Goal: Navigation & Orientation: Understand site structure

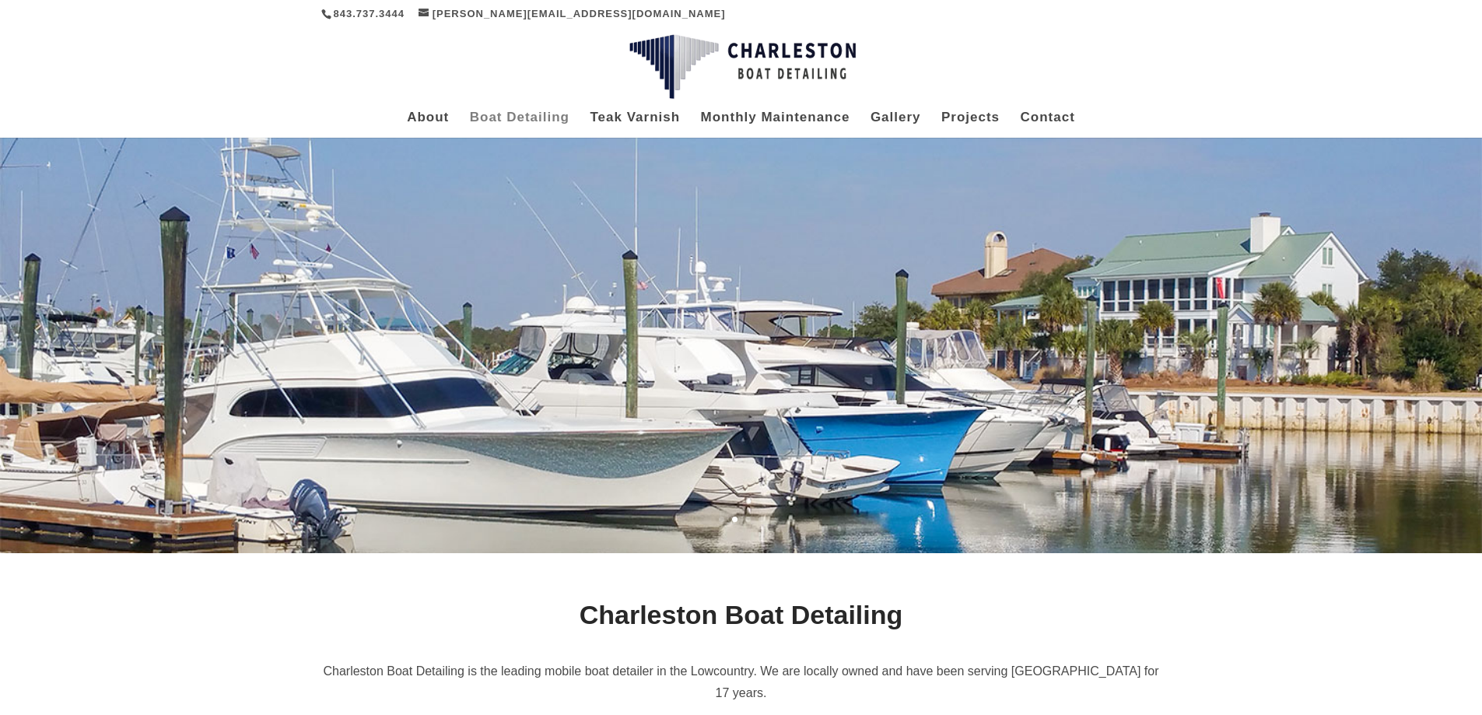
click at [523, 124] on link "Boat Detailing" at bounding box center [520, 125] width 100 height 26
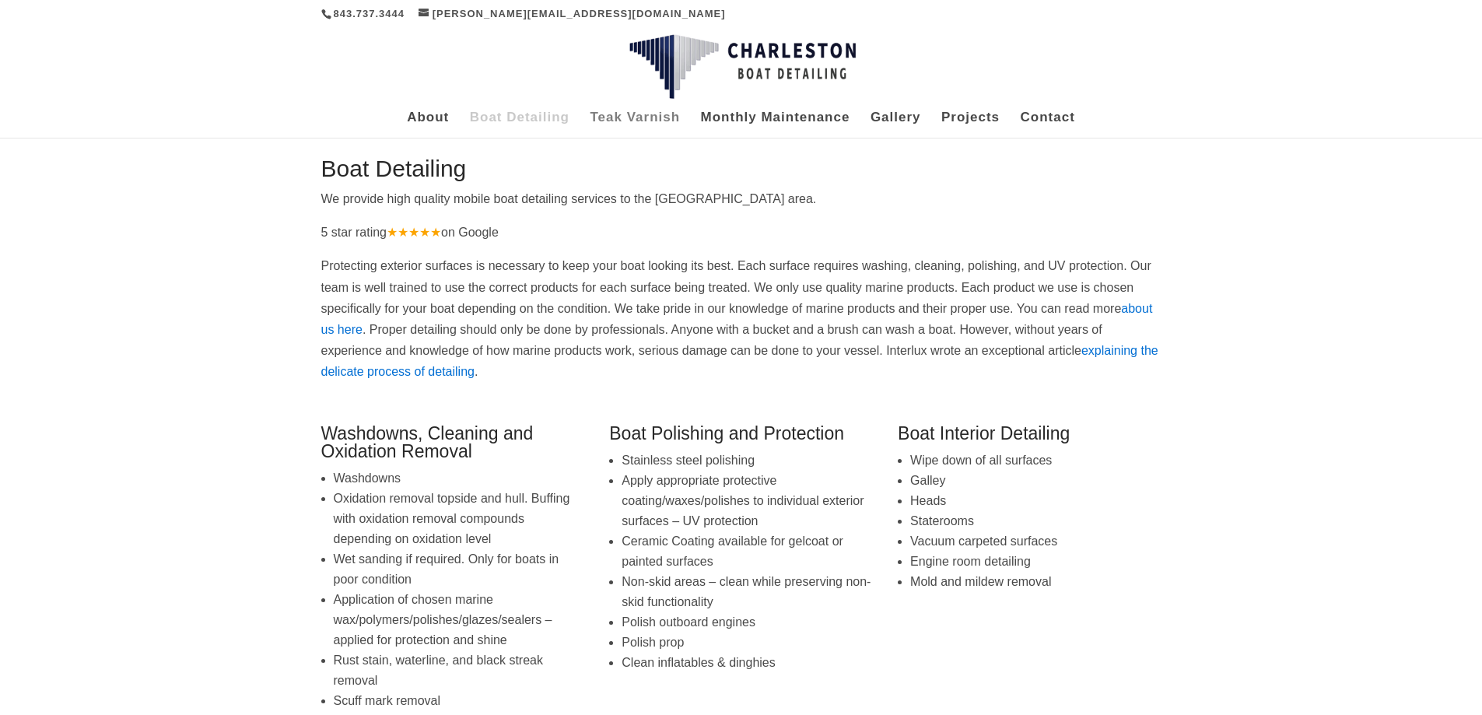
click at [647, 116] on link "Teak Varnish" at bounding box center [635, 125] width 90 height 26
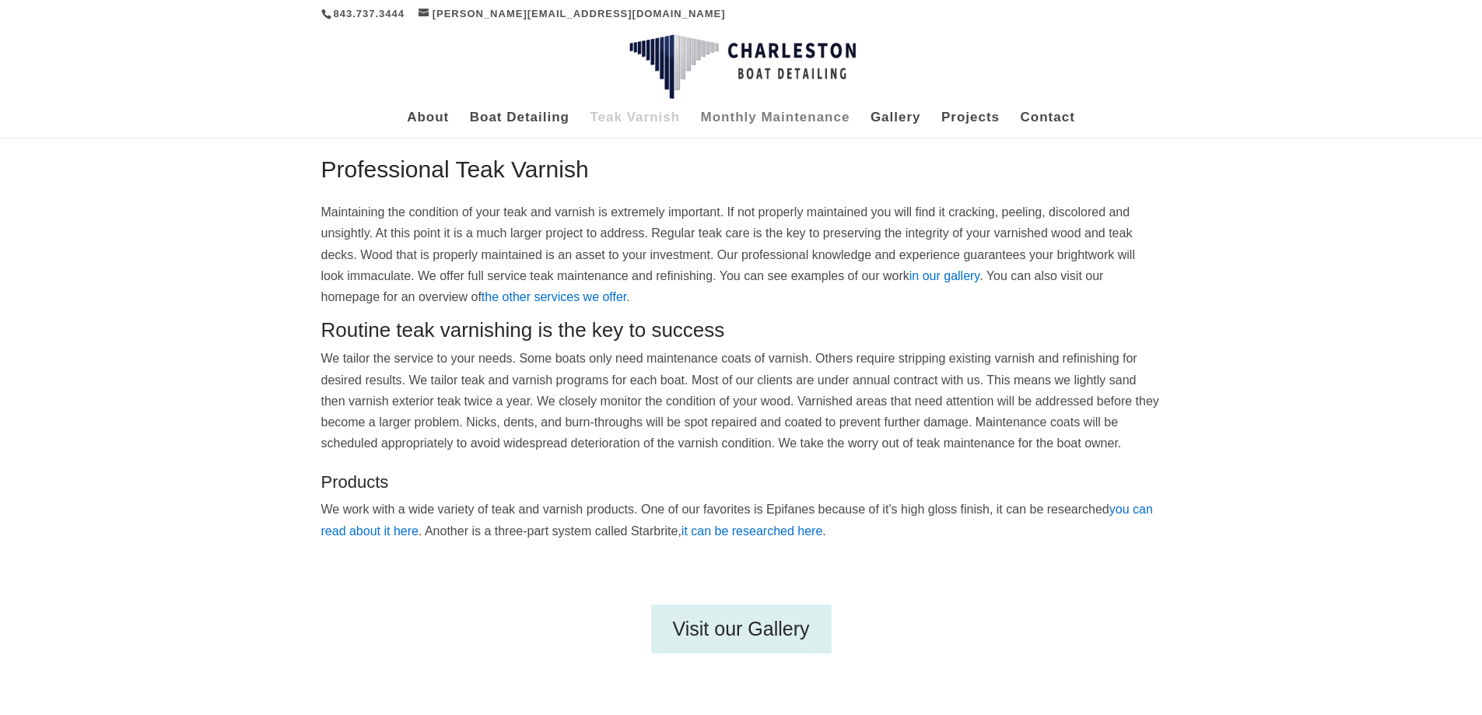
click at [772, 118] on link "Monthly Maintenance" at bounding box center [775, 125] width 149 height 26
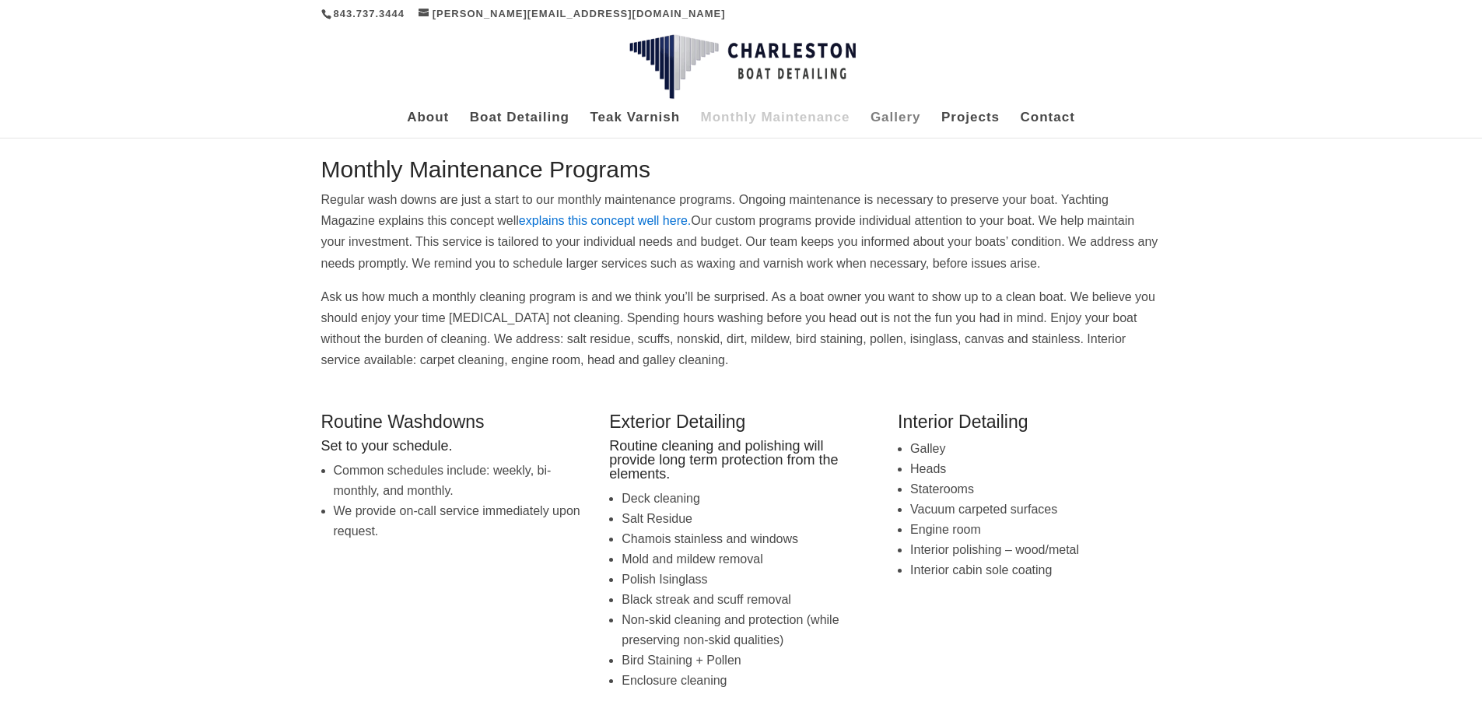
click at [886, 121] on link "Gallery" at bounding box center [896, 125] width 51 height 26
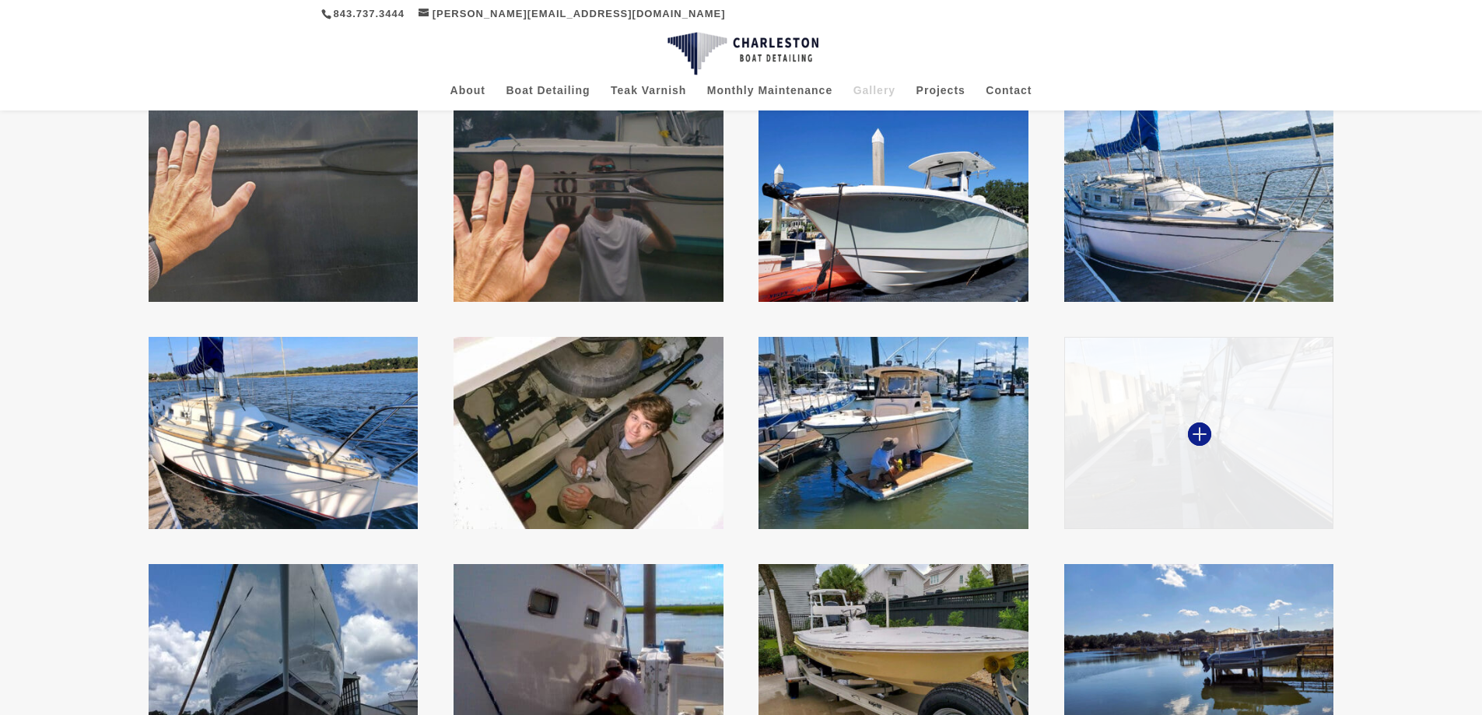
scroll to position [249, 0]
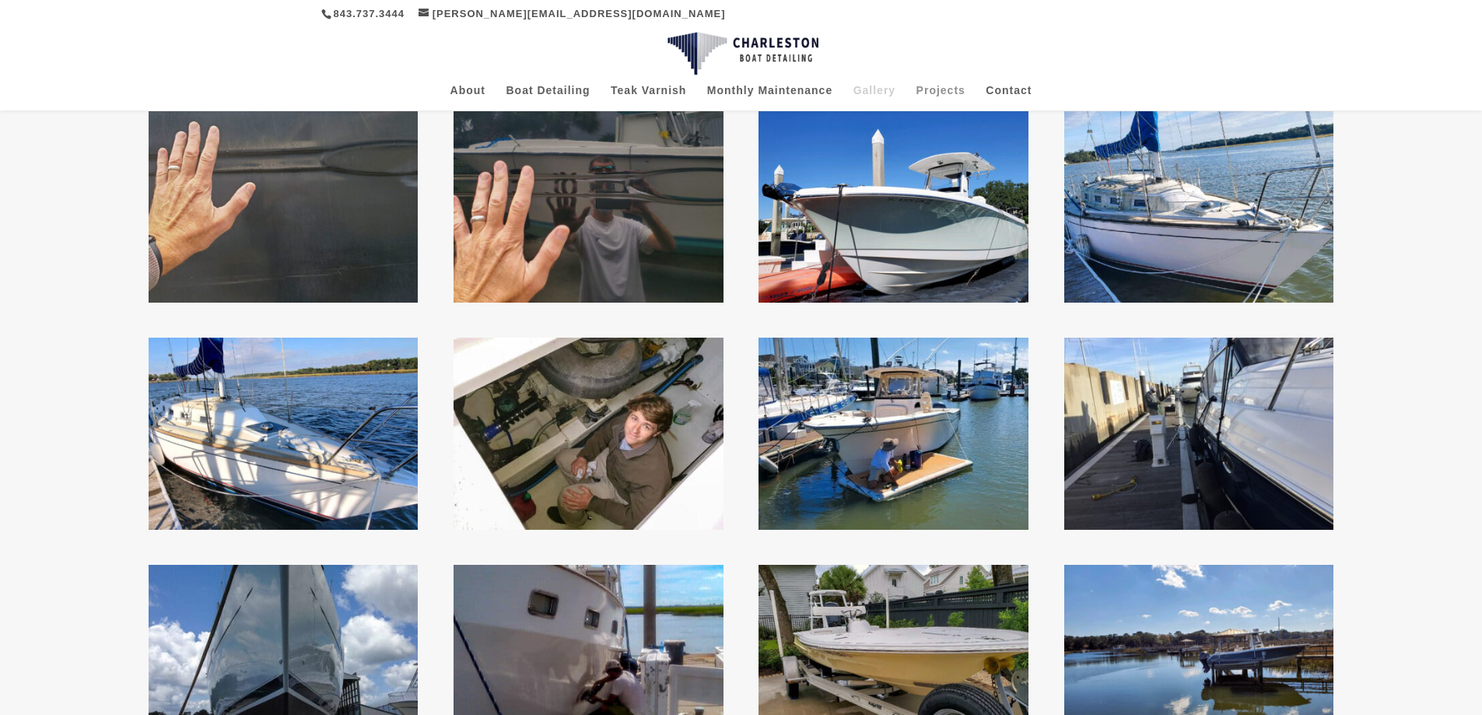
click at [947, 91] on link "Projects" at bounding box center [941, 98] width 49 height 26
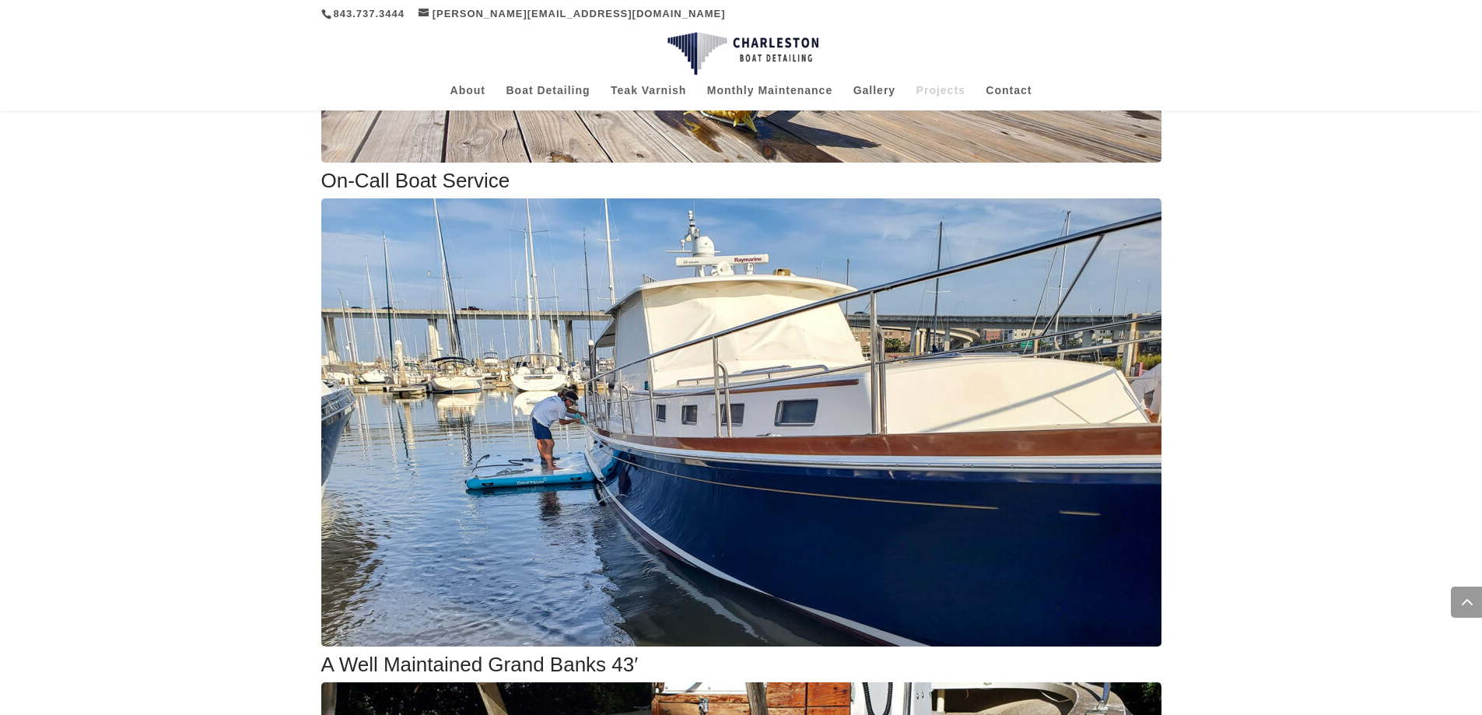
scroll to position [685, 0]
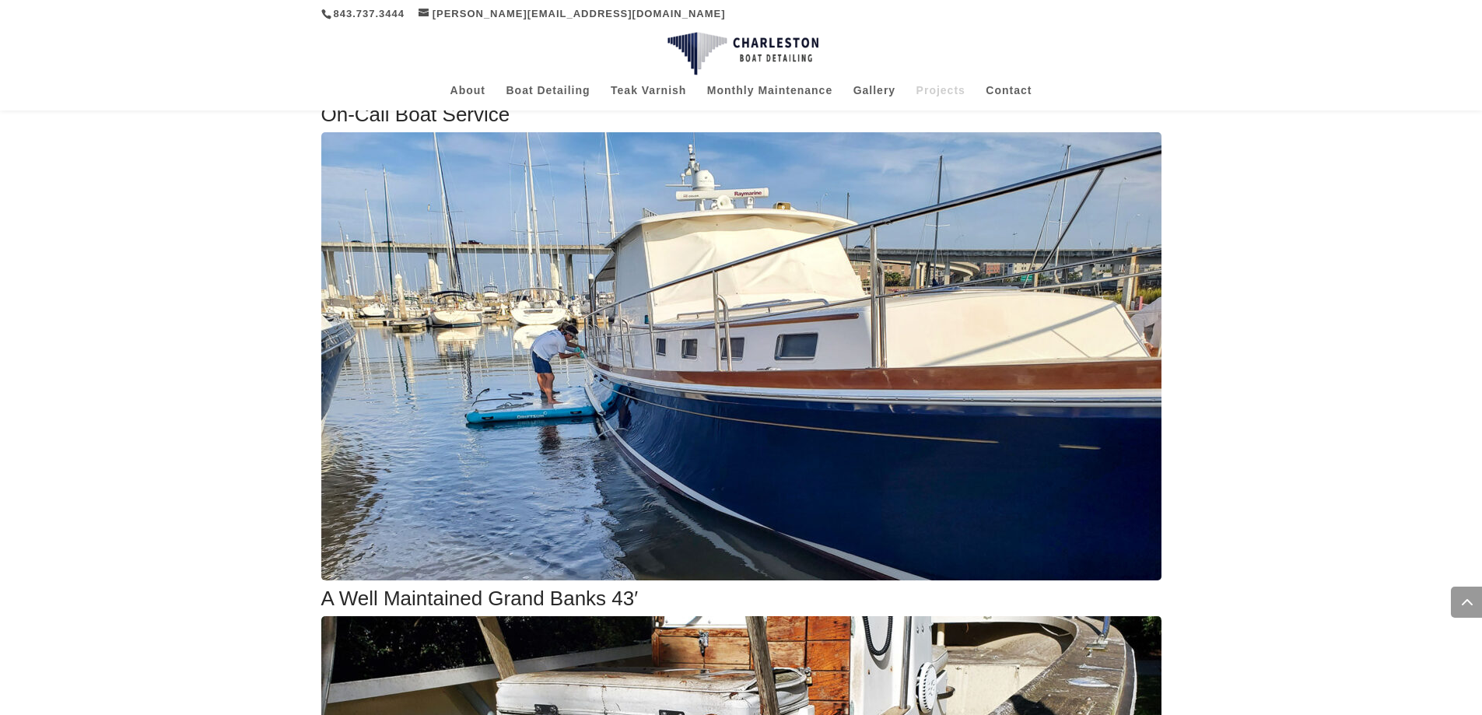
click at [622, 422] on img at bounding box center [741, 356] width 840 height 448
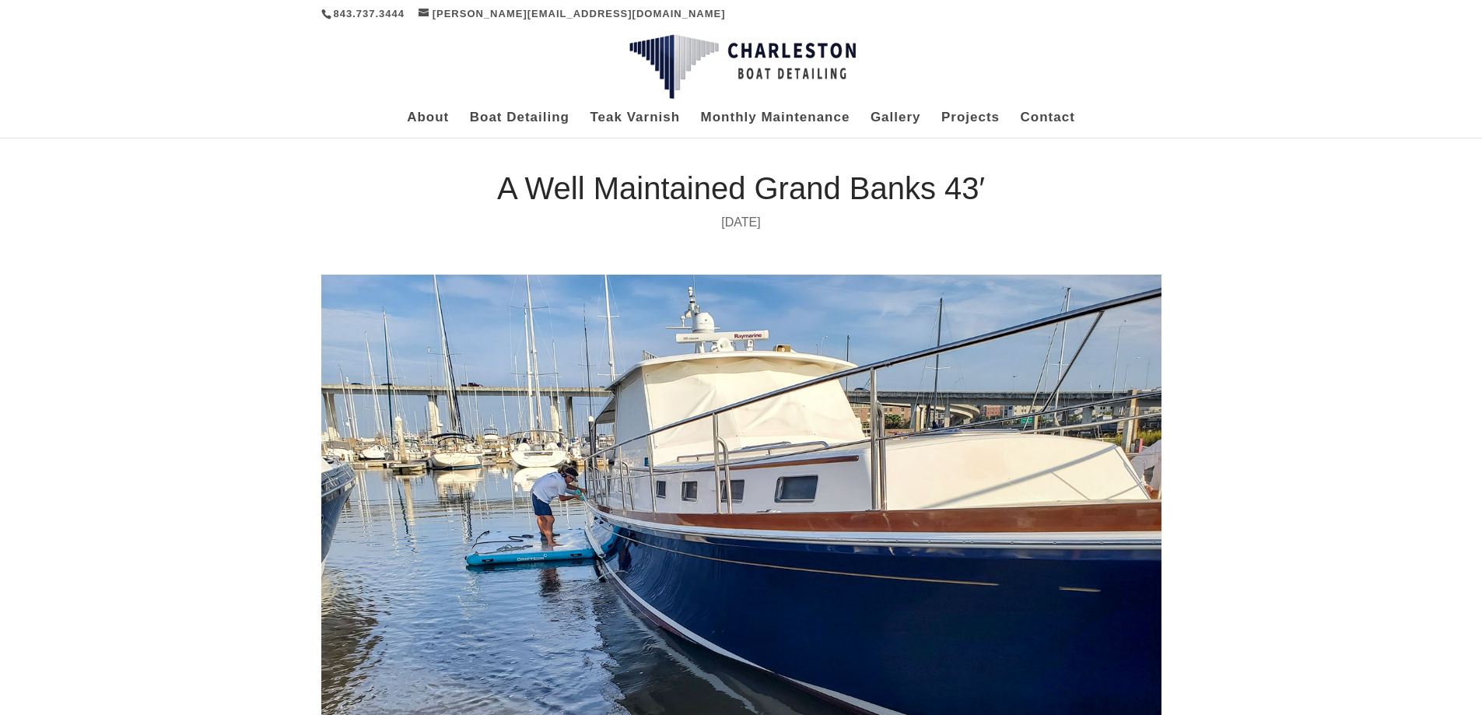
click at [412, 109] on div "About Boat Detailing Teak Varnish Monthly Maintenance Gallery Projects Contact …" at bounding box center [741, 123] width 840 height 30
click at [433, 112] on link "About" at bounding box center [428, 125] width 42 height 26
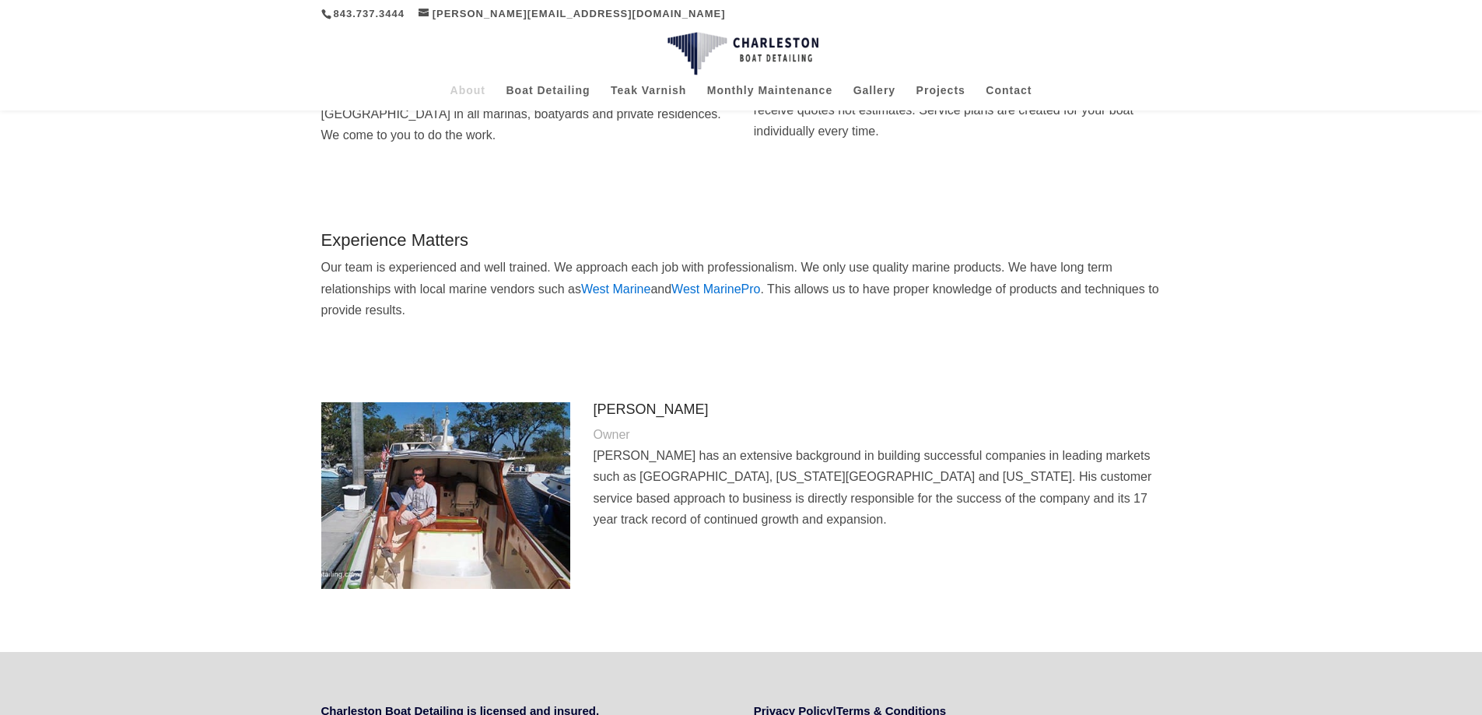
scroll to position [353, 0]
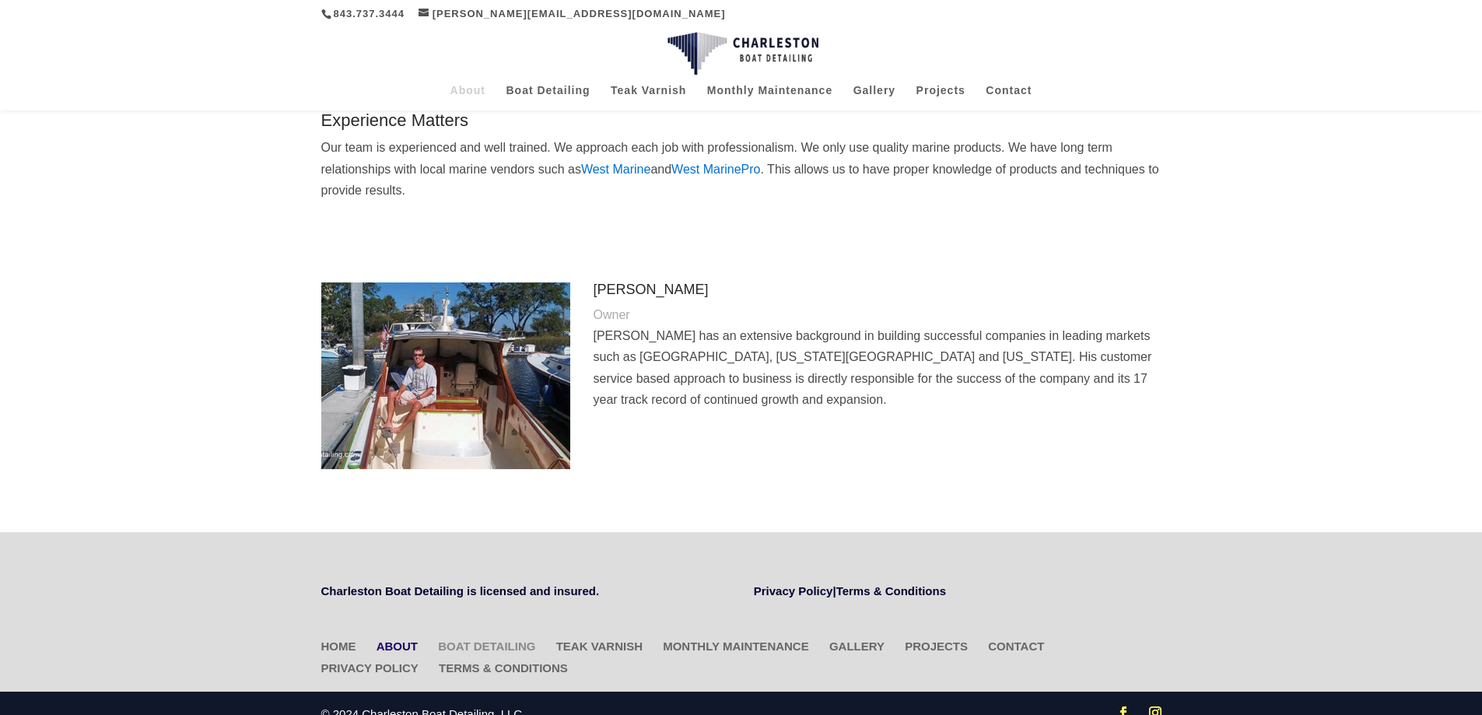
click at [471, 640] on link "Boat Detailing" at bounding box center [486, 646] width 97 height 13
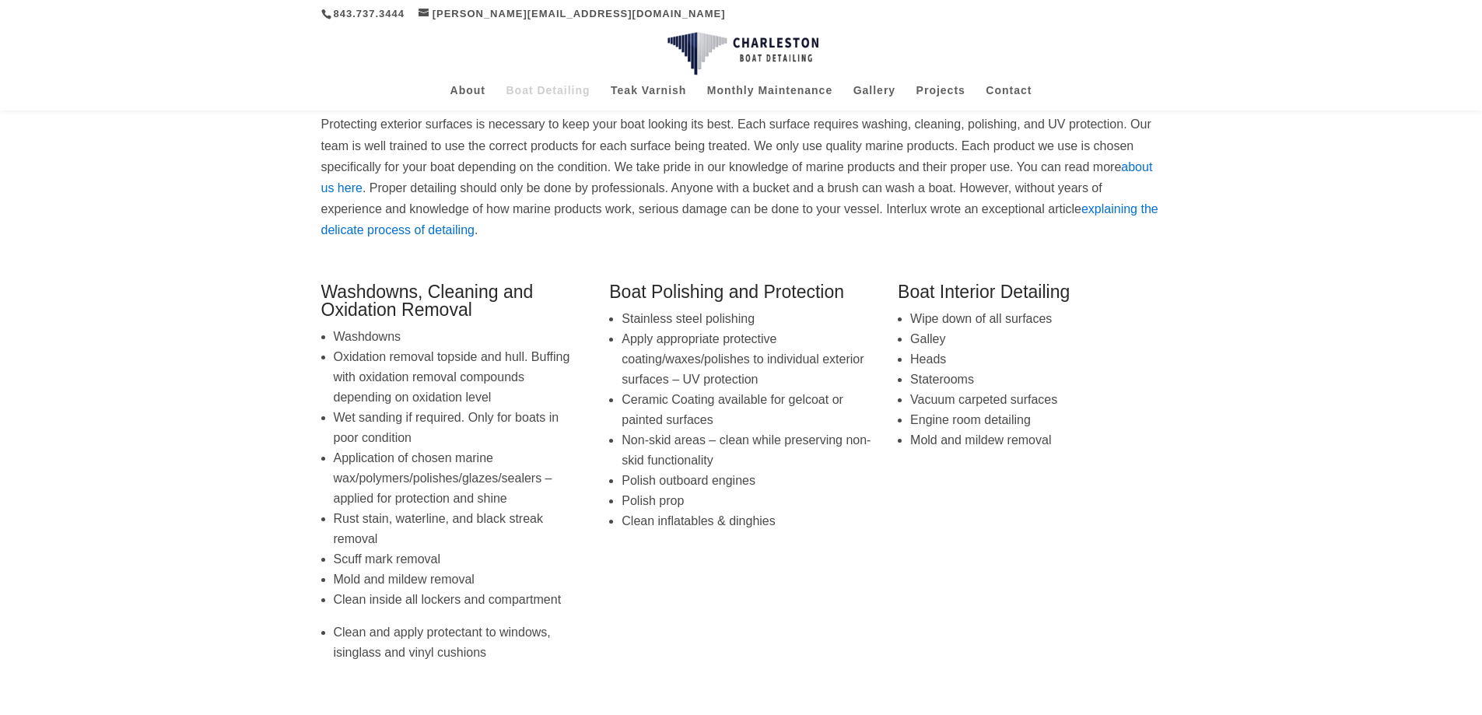
scroll to position [187, 0]
